Goal: Check status: Check status

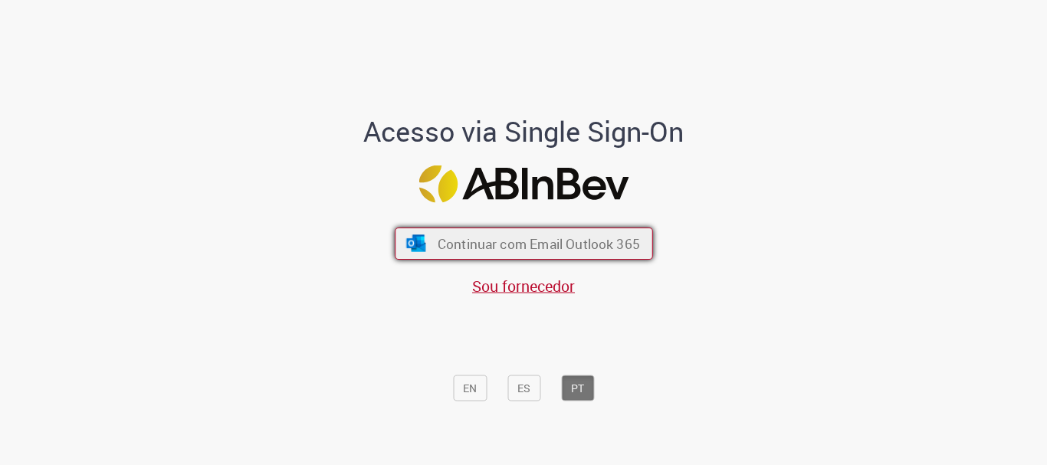
click at [528, 249] on span "Continuar com Email Outlook 365" at bounding box center [538, 244] width 202 height 18
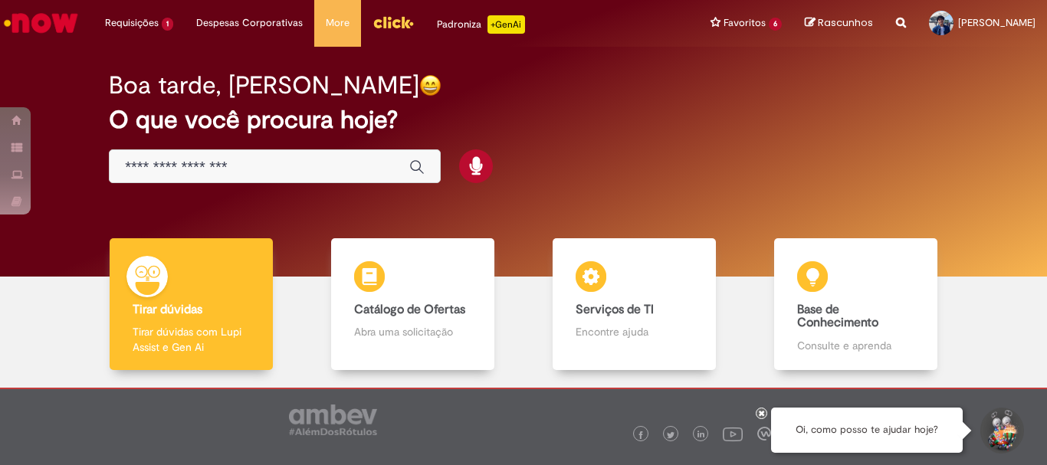
click at [186, 162] on input "Basta digitar aqui" at bounding box center [259, 168] width 269 height 18
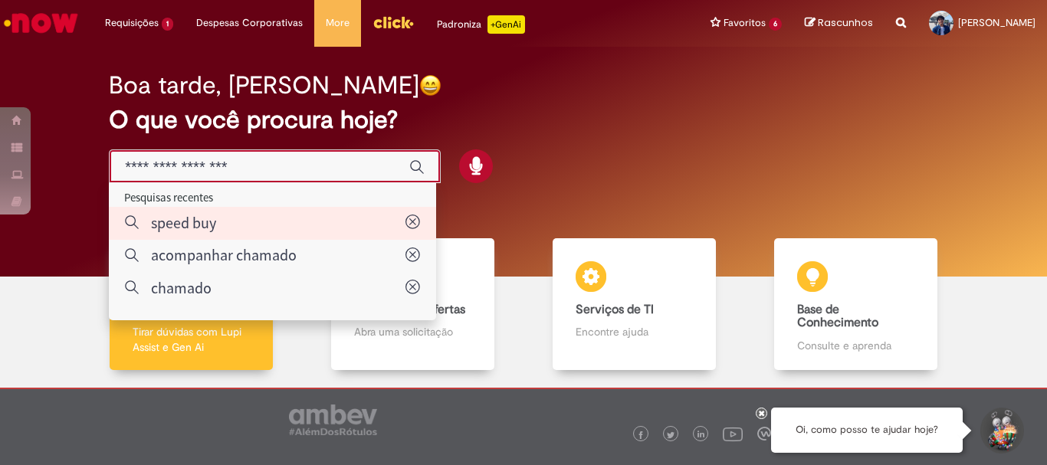
type input "*********"
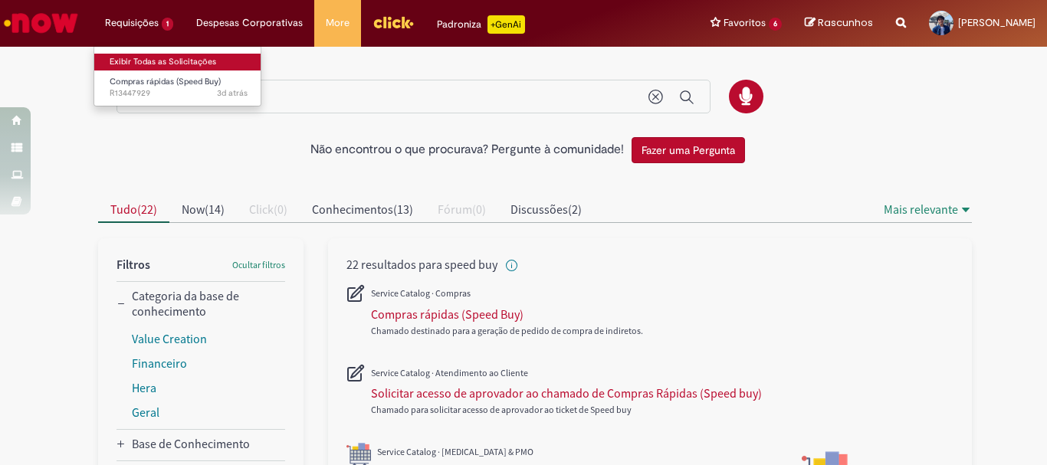
click at [156, 64] on link "Exibir Todas as Solicitações" at bounding box center [178, 62] width 169 height 17
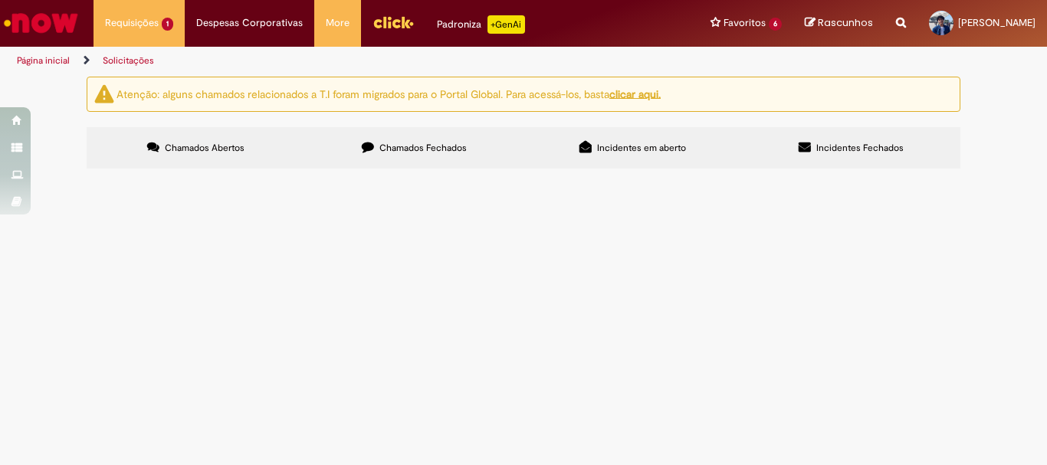
click at [0, 0] on span "Requisição das correias do transporte de saída da empacotadora. Risco de parada…" at bounding box center [0, 0] width 0 height 0
click at [390, 146] on span "Chamados Fechados" at bounding box center [422, 148] width 87 height 12
click at [0, 0] on span "Linha parada devido a quebra da engrenagem. A mesma está vindo em emergência." at bounding box center [0, 0] width 0 height 0
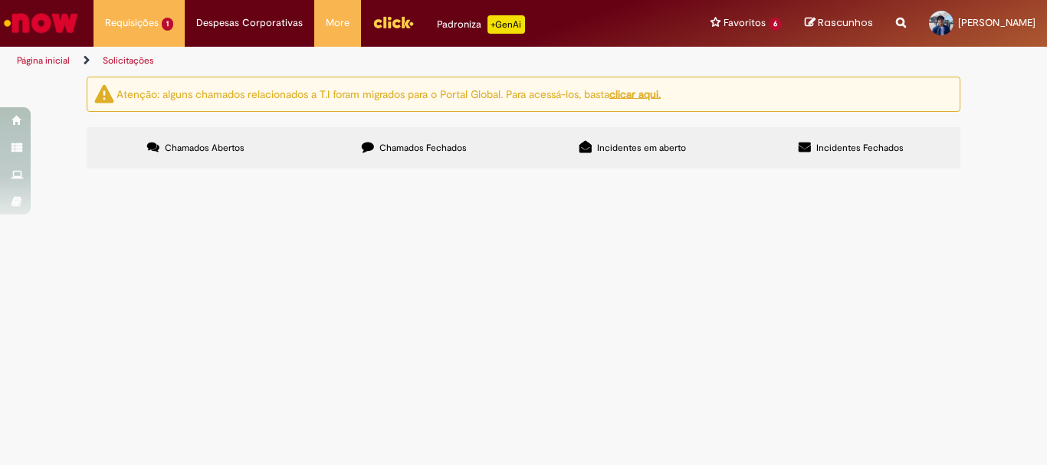
click at [838, 153] on span "Incidentes Fechados" at bounding box center [859, 148] width 87 height 12
click at [656, 138] on label "Incidentes em aberto" at bounding box center [633, 147] width 218 height 41
click at [405, 150] on span "Chamados Fechados" at bounding box center [422, 148] width 87 height 12
click at [0, 0] on span "ABERTURA DE FURO PARA Ø50MM E RASGO DE CHAVETA PARA 14MM NA ENGRENAGEM DUPLA Z=…" at bounding box center [0, 0] width 0 height 0
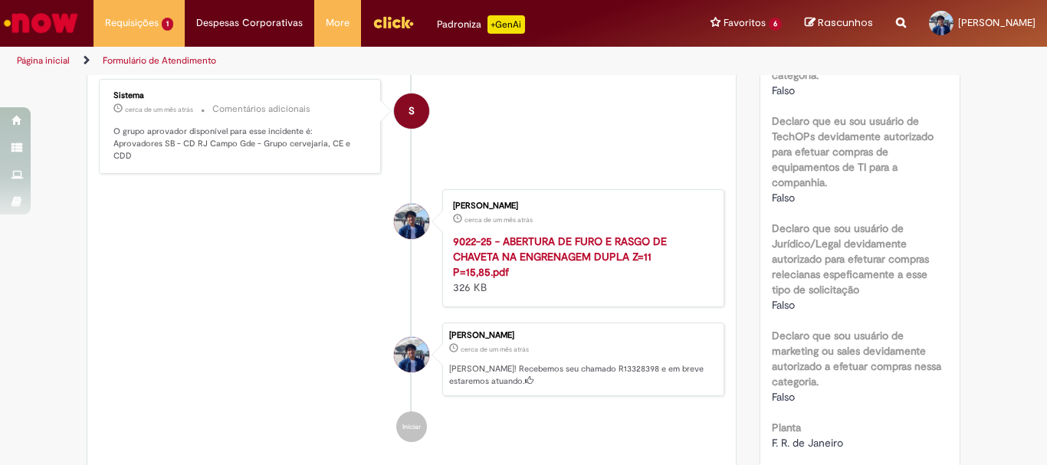
scroll to position [383, 0]
